Goal: Information Seeking & Learning: Learn about a topic

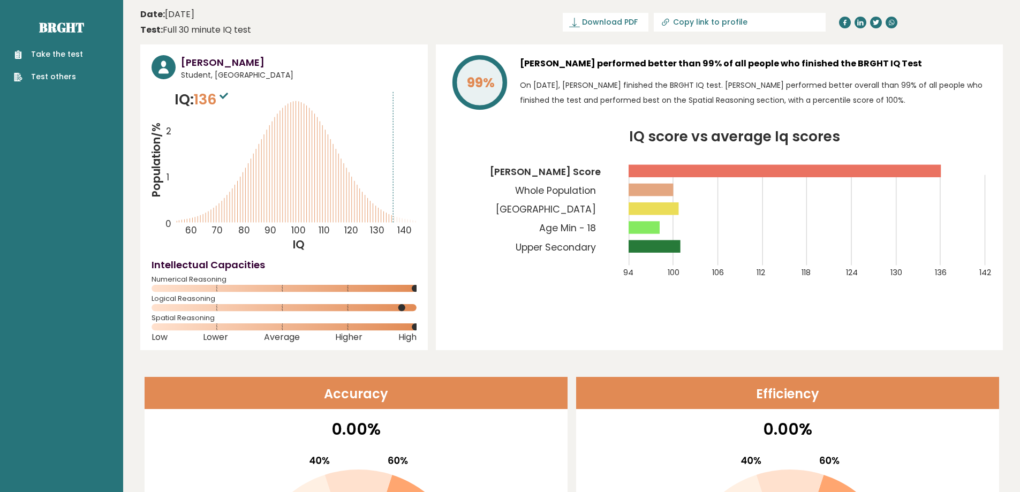
drag, startPoint x: 496, startPoint y: 207, endPoint x: 486, endPoint y: 203, distance: 10.6
click at [486, 204] on icon "IQ score vs average Iq scores 94 100 106 112 118 124 130 136 142 Leon's Score W…" at bounding box center [719, 210] width 545 height 161
click at [461, 194] on icon "IQ score vs average Iq scores 94 100 106 112 118 124 130 136 142 Leon's Score W…" at bounding box center [719, 210] width 545 height 161
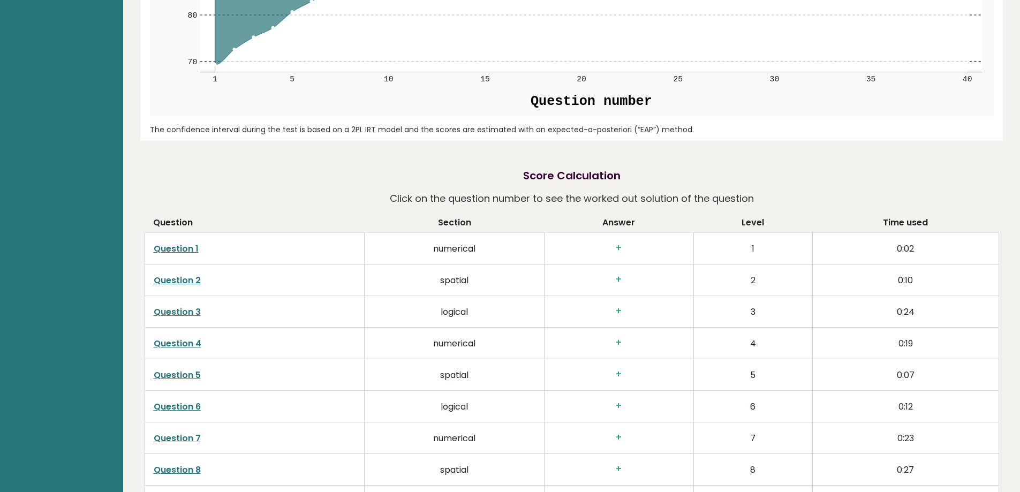
scroll to position [1553, 0]
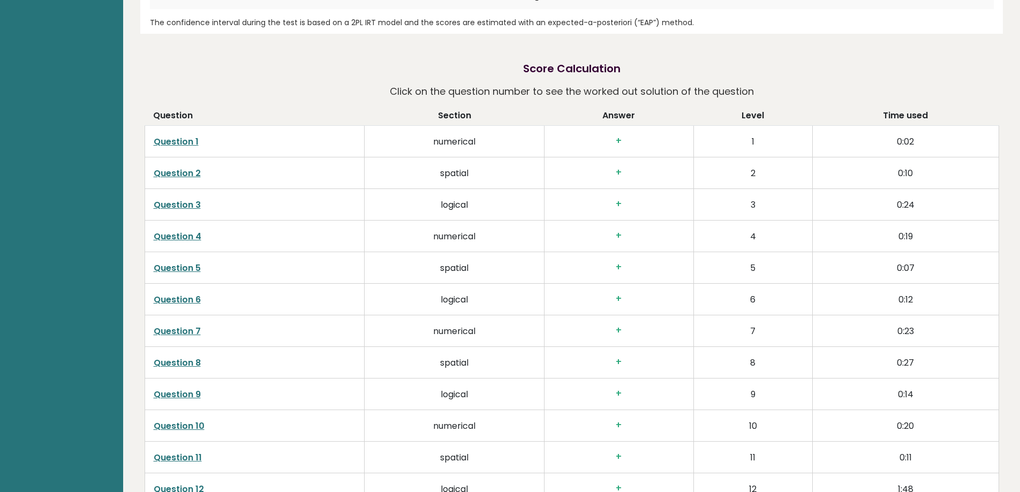
click at [174, 141] on link "Question 1" at bounding box center [176, 142] width 45 height 12
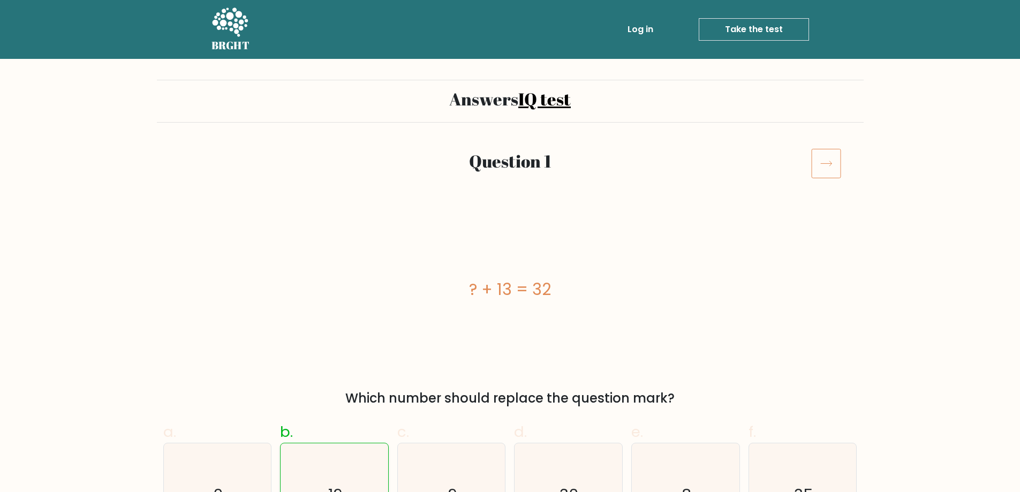
scroll to position [214, 0]
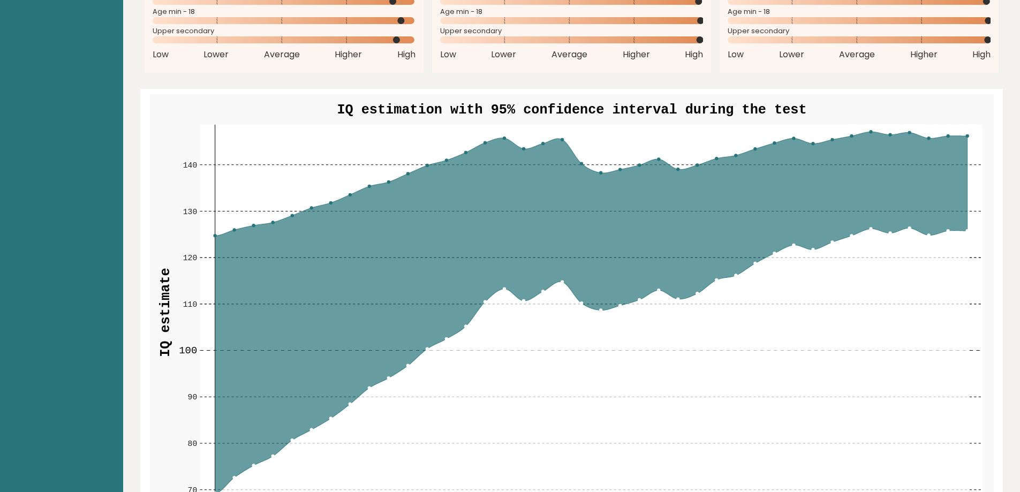
scroll to position [1071, 0]
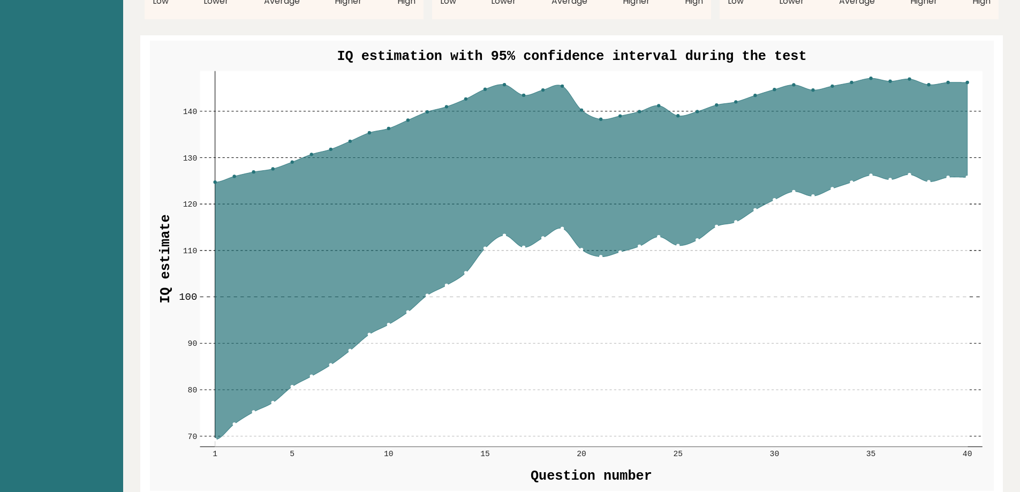
click at [968, 81] on circle at bounding box center [967, 82] width 3 height 3
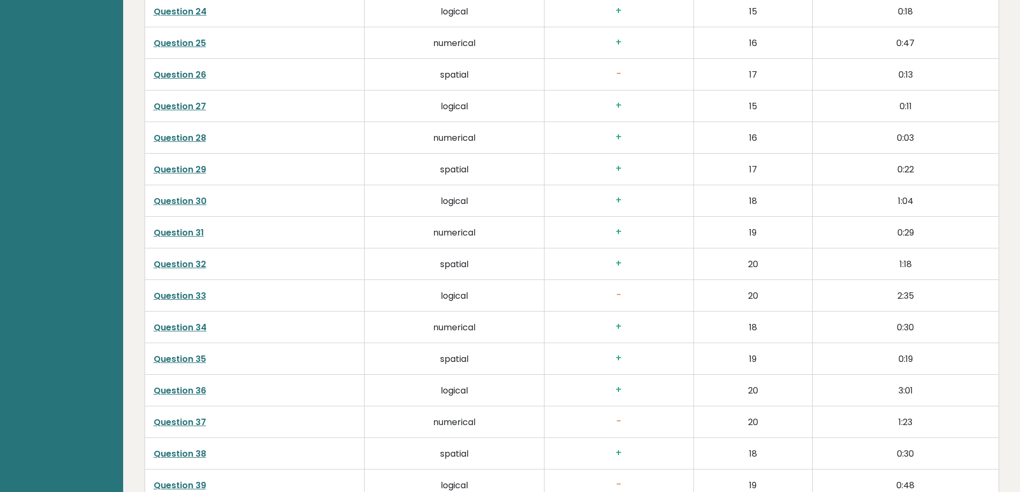
scroll to position [2602, 0]
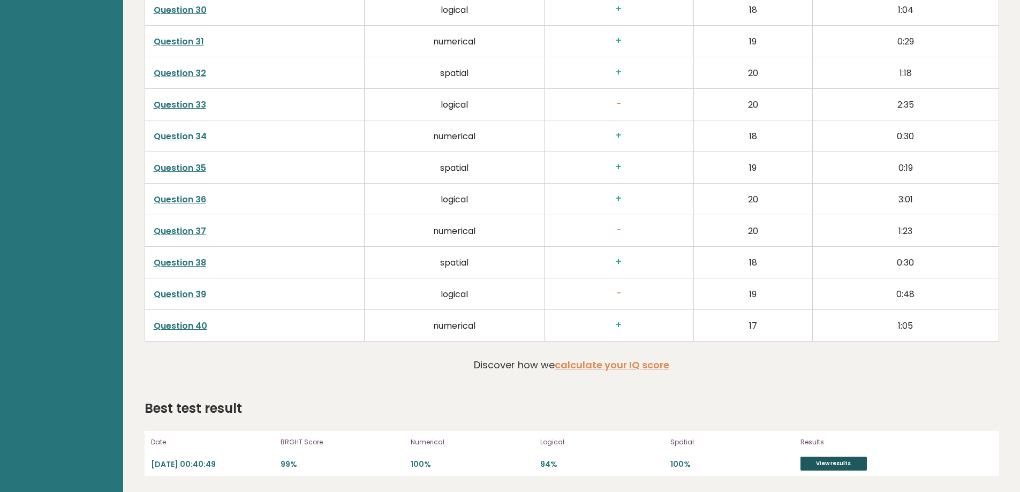
click at [810, 461] on link "View results" at bounding box center [834, 464] width 66 height 14
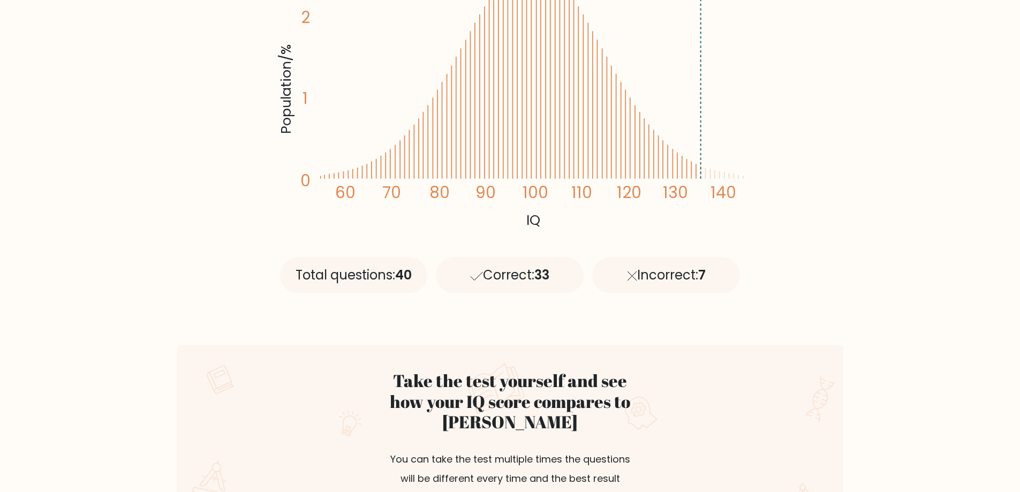
scroll to position [214, 0]
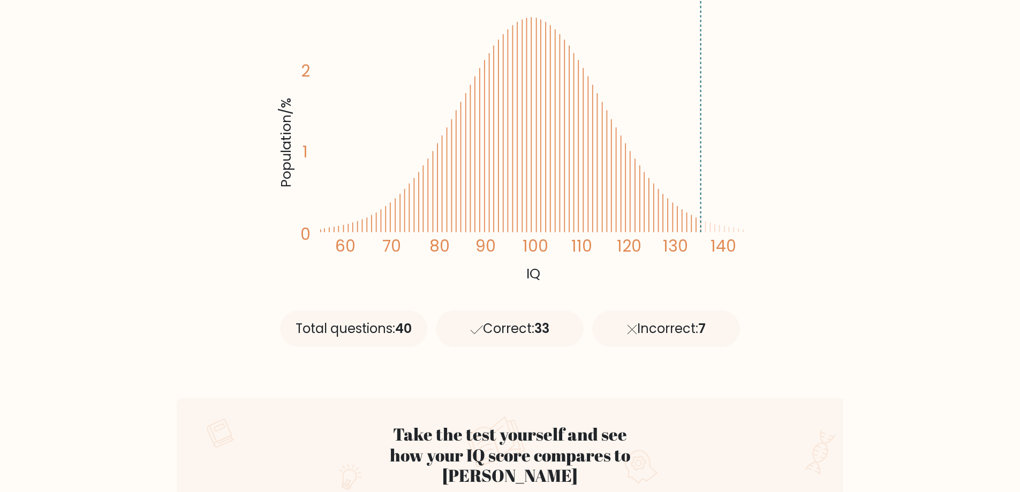
drag, startPoint x: 557, startPoint y: 147, endPoint x: 549, endPoint y: 149, distance: 8.3
click at [556, 147] on icon "Population/% IQ 0 1 2 60 70 80 90 100 110 120 130 140" at bounding box center [510, 140] width 469 height 289
drag, startPoint x: 738, startPoint y: 230, endPoint x: 697, endPoint y: 235, distance: 41.5
click at [696, 232] on icon "Population/% IQ 0 1 2 60 70 80 90 100 110 120 130 140" at bounding box center [510, 140] width 469 height 289
click at [717, 264] on icon "Population/% IQ 0 1 2 60 70 80 90 100 110 120 130 140" at bounding box center [510, 140] width 469 height 289
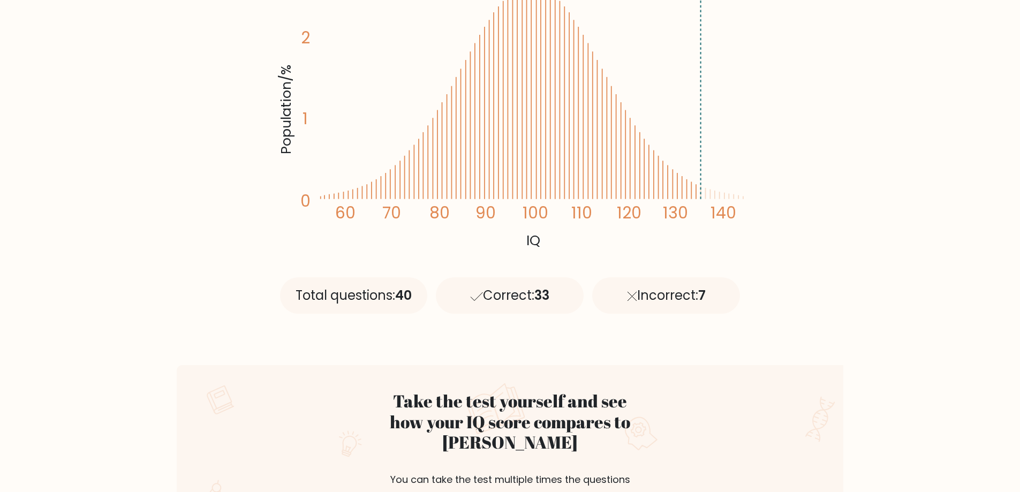
scroll to position [0, 0]
